Goal: Information Seeking & Learning: Understand process/instructions

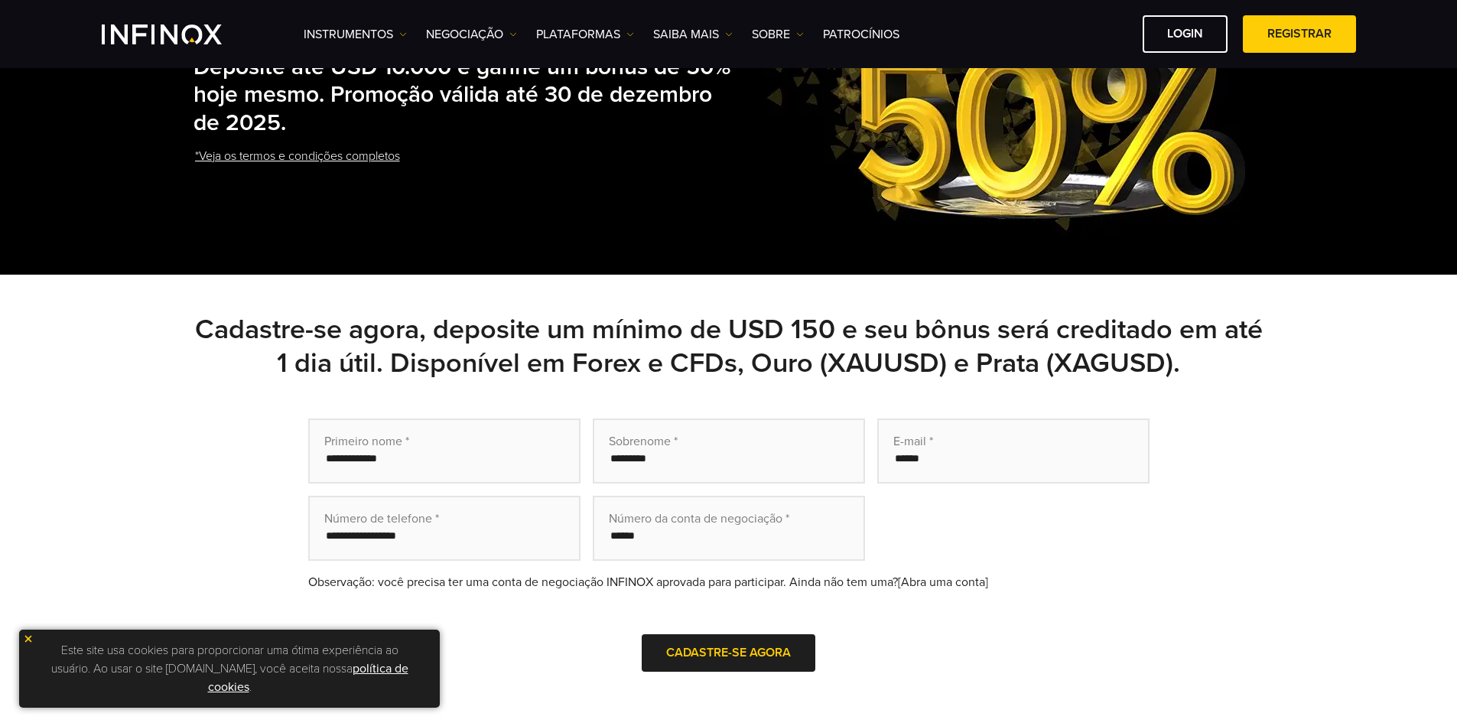
scroll to position [153, 0]
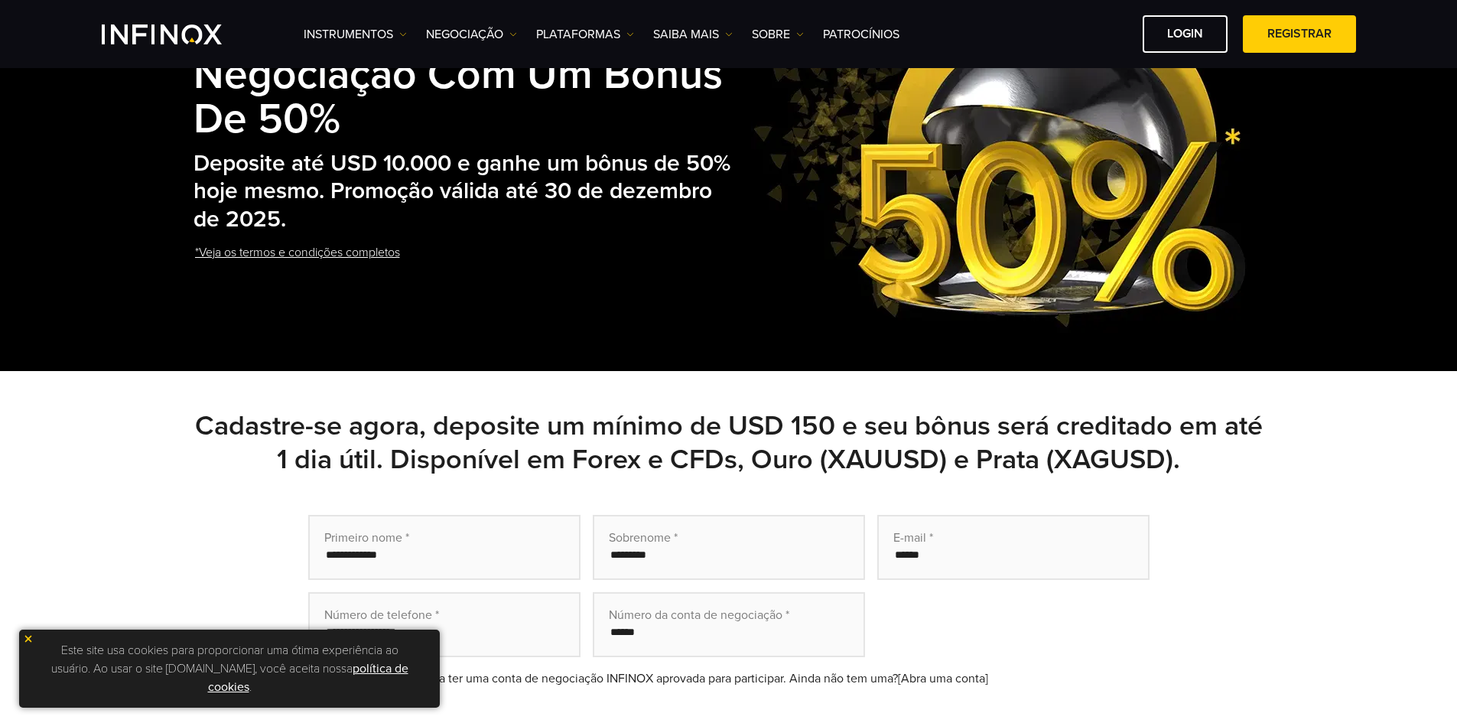
click at [327, 243] on link "*Veja os termos e condições completos" at bounding box center [298, 252] width 208 height 37
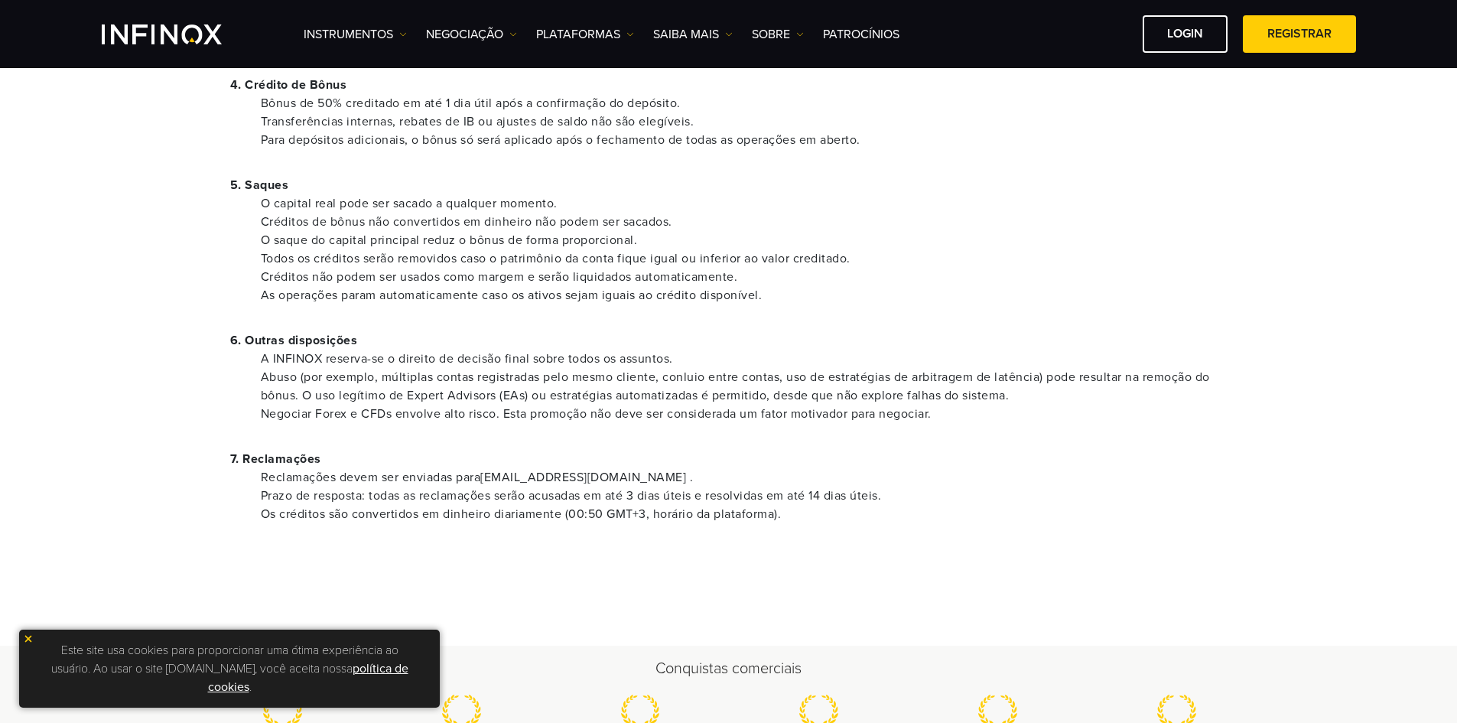
scroll to position [765, 0]
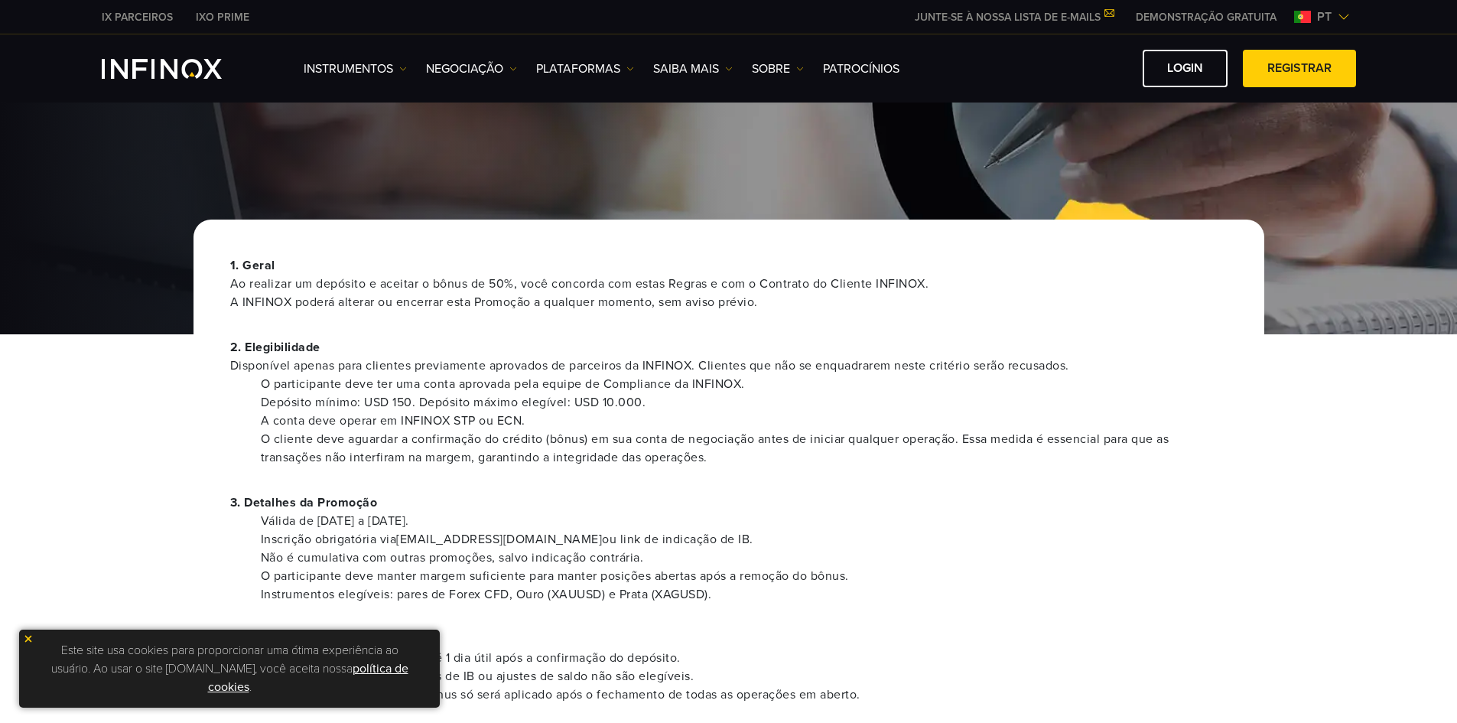
scroll to position [0, 0]
